Goal: Answer question/provide support

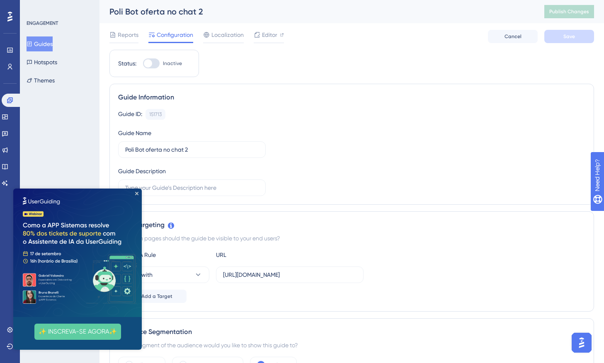
click at [134, 193] on img at bounding box center [77, 253] width 128 height 128
click at [267, 34] on span "Editor" at bounding box center [269, 35] width 15 height 10
click at [135, 195] on icon "Close Preview" at bounding box center [136, 193] width 3 height 3
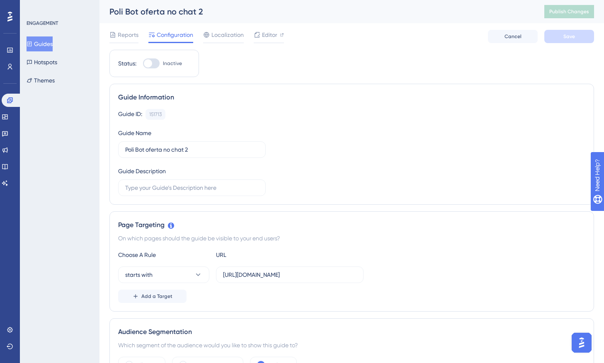
click at [588, 336] on button "Open AI Assistant Launcher" at bounding box center [581, 343] width 20 height 20
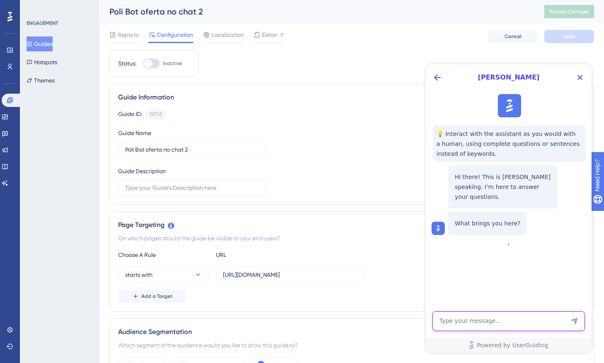
click at [505, 323] on textarea "AI Assistant Text Input" at bounding box center [508, 321] width 153 height 20
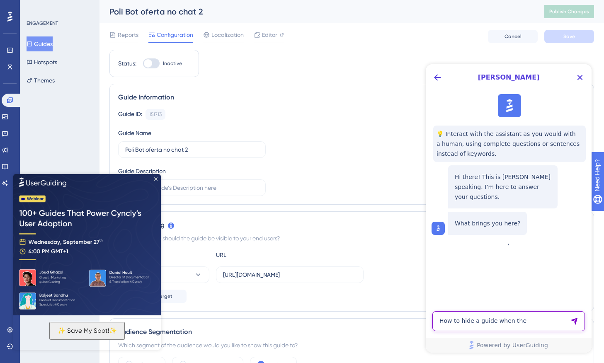
paste textarea "CSS selector"
type textarea "How to hide a guide when the CSS selector disappear?"
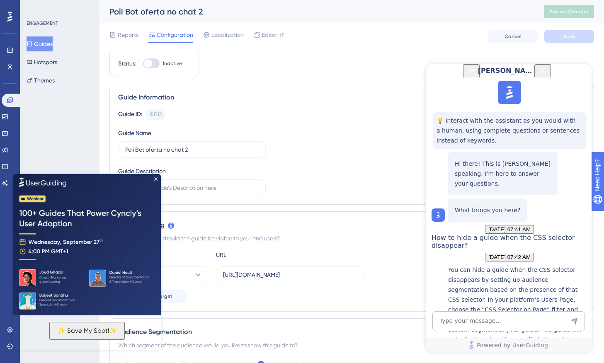
scroll to position [170, 0]
click at [153, 177] on img at bounding box center [87, 243] width 148 height 143
click at [158, 179] on img at bounding box center [87, 243] width 148 height 143
click at [156, 179] on icon "Close Preview" at bounding box center [155, 178] width 3 height 3
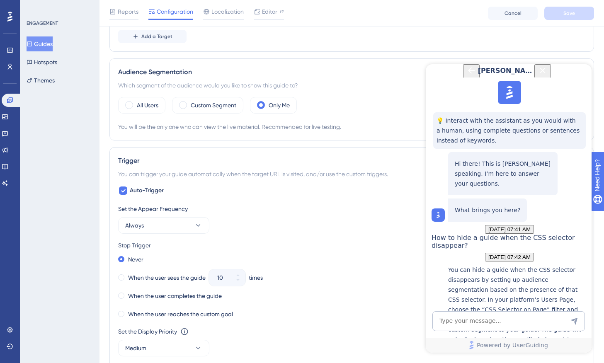
scroll to position [279, 0]
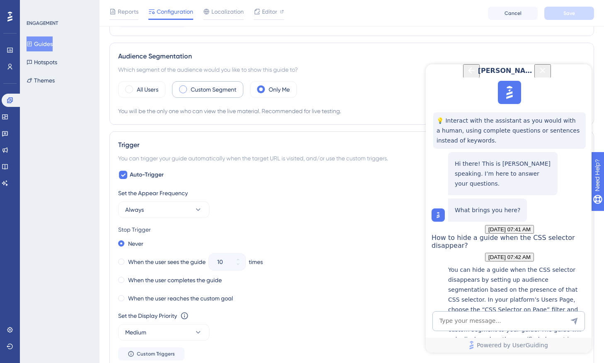
click at [214, 96] on div "Custom Segment" at bounding box center [207, 89] width 71 height 17
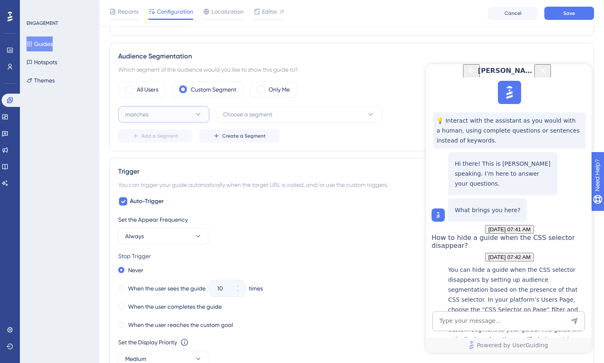
click at [195, 107] on button "matches" at bounding box center [163, 114] width 91 height 17
click at [256, 110] on span "Choose a segment" at bounding box center [247, 114] width 49 height 10
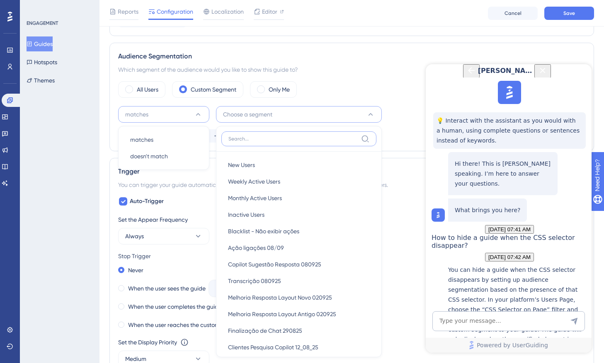
scroll to position [316, 0]
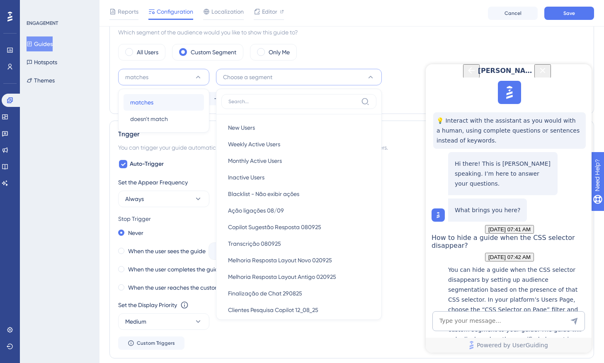
click at [159, 97] on div "matches matches" at bounding box center [163, 102] width 67 height 17
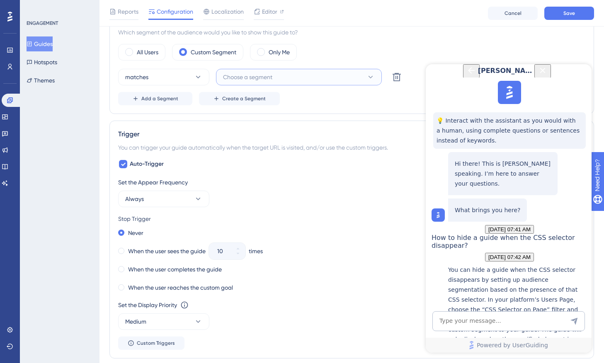
click at [251, 80] on span "Choose a segment" at bounding box center [247, 77] width 49 height 10
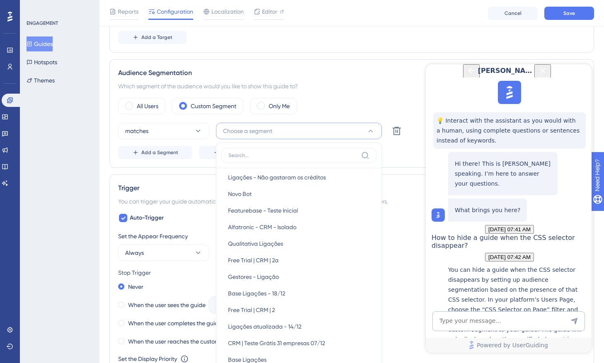
scroll to position [252, 0]
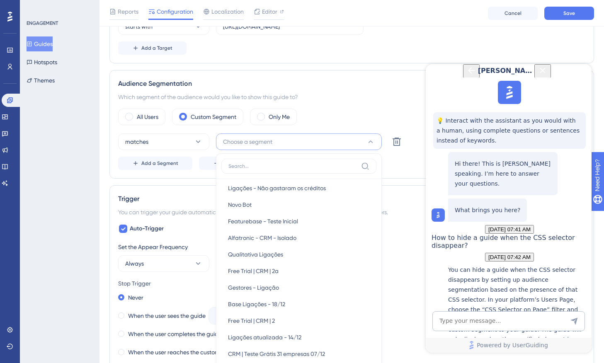
click at [187, 192] on div "Trigger You can trigger your guide automatically when the target URL is visited…" at bounding box center [351, 304] width 484 height 238
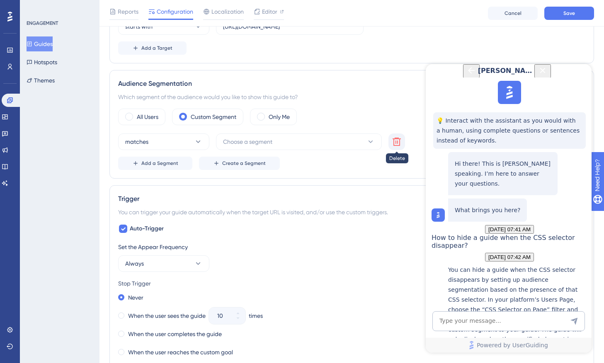
click at [398, 148] on button at bounding box center [396, 141] width 17 height 17
click at [285, 120] on label "Only Me" at bounding box center [279, 117] width 21 height 10
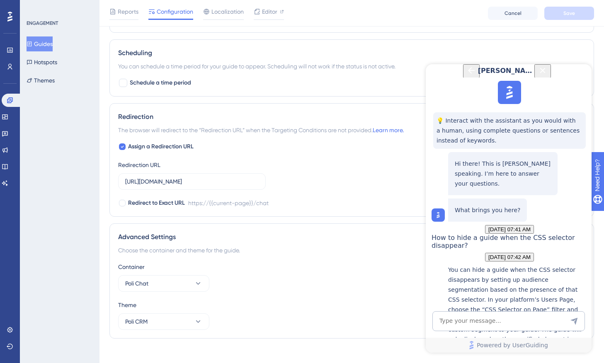
scroll to position [624, 0]
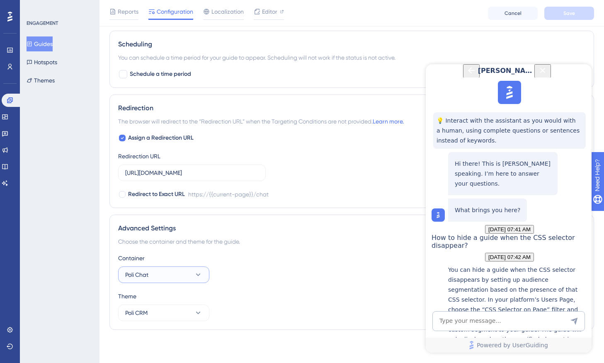
click at [188, 273] on button "Poli Chat" at bounding box center [163, 274] width 91 height 17
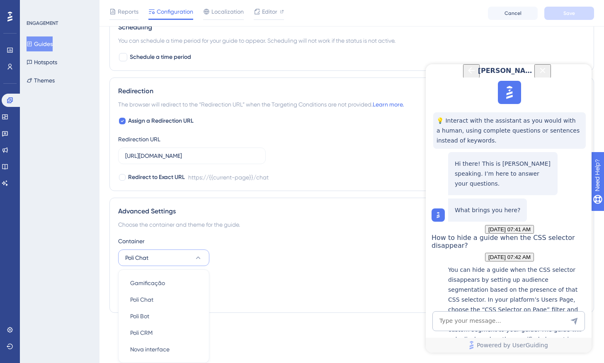
click at [264, 264] on div "Container Poli Chat Gamificação Gamificação Poli Chat Poli Chat Poli Bot Poli B…" at bounding box center [351, 251] width 467 height 30
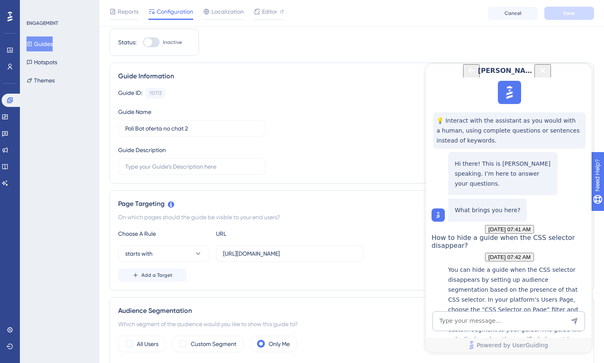
scroll to position [0, 0]
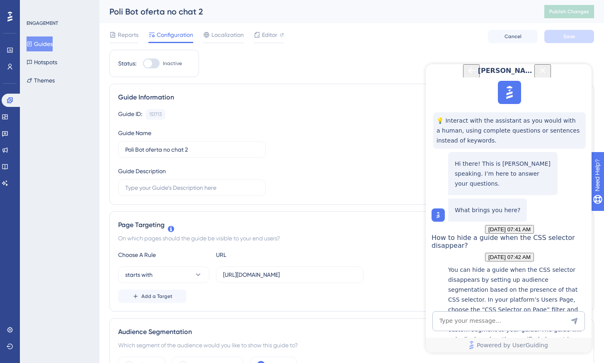
click at [264, 264] on div "Choose A Rule URL starts with [URL][DOMAIN_NAME] Add a Target" at bounding box center [351, 276] width 467 height 53
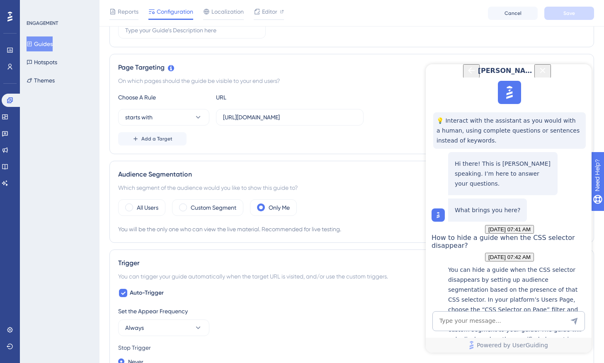
scroll to position [162, 0]
click at [167, 135] on span "Add a Target" at bounding box center [156, 137] width 31 height 7
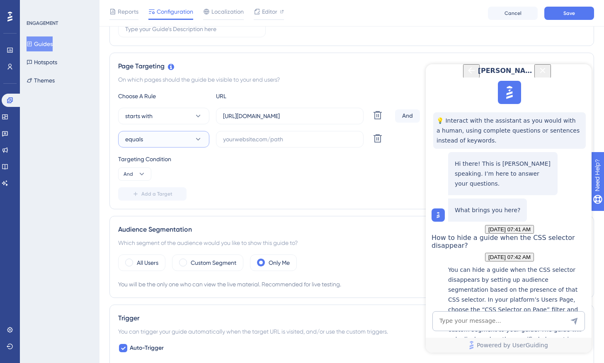
click at [182, 138] on button "equals" at bounding box center [163, 139] width 91 height 17
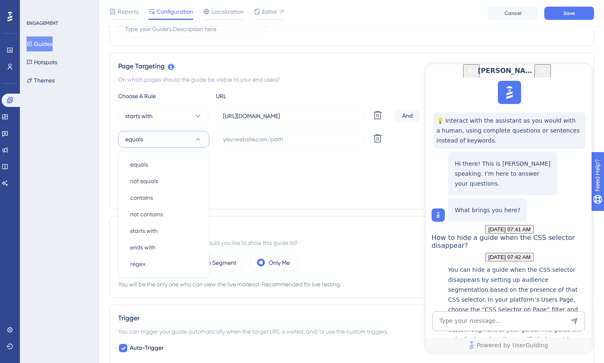
scroll to position [195, 0]
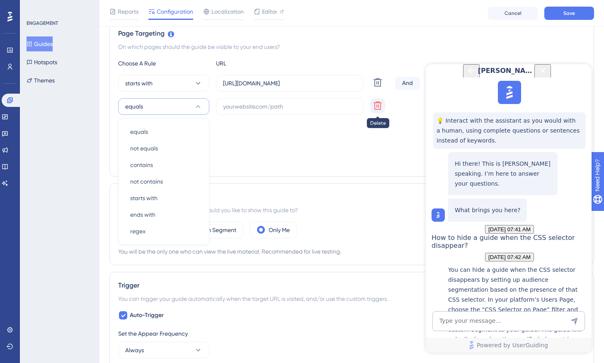
click at [377, 105] on icon at bounding box center [377, 106] width 8 height 8
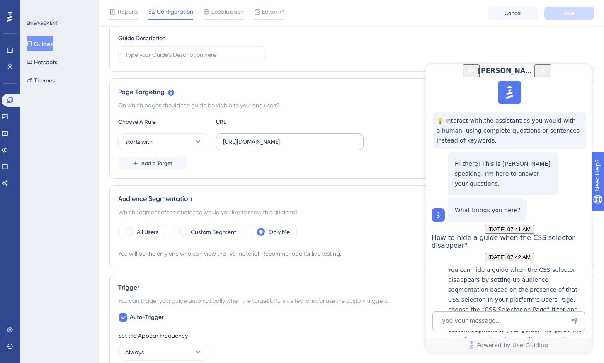
scroll to position [196, 0]
